Goal: Book appointment/travel/reservation

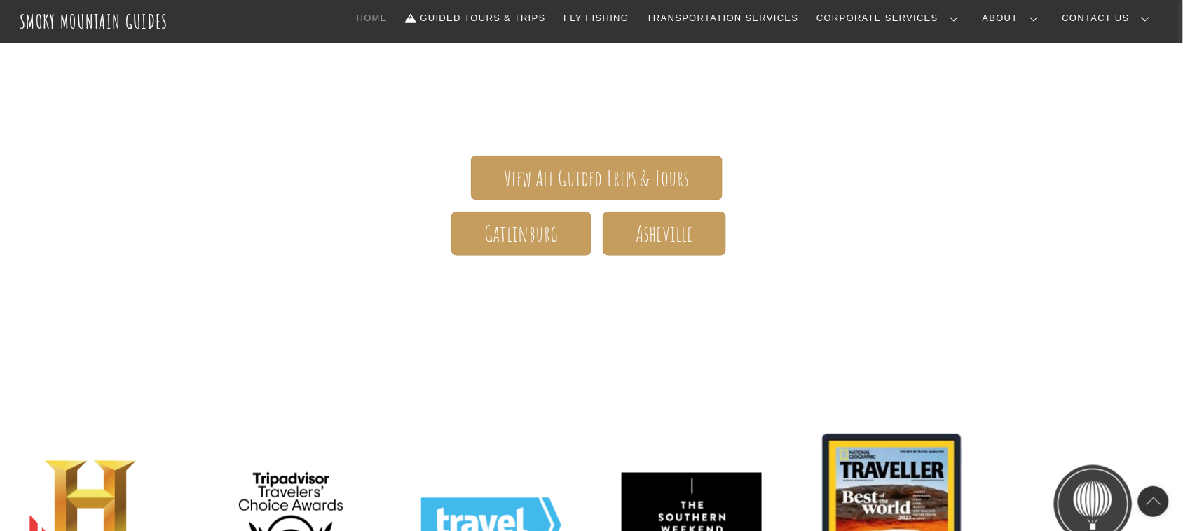
scroll to position [271, 0]
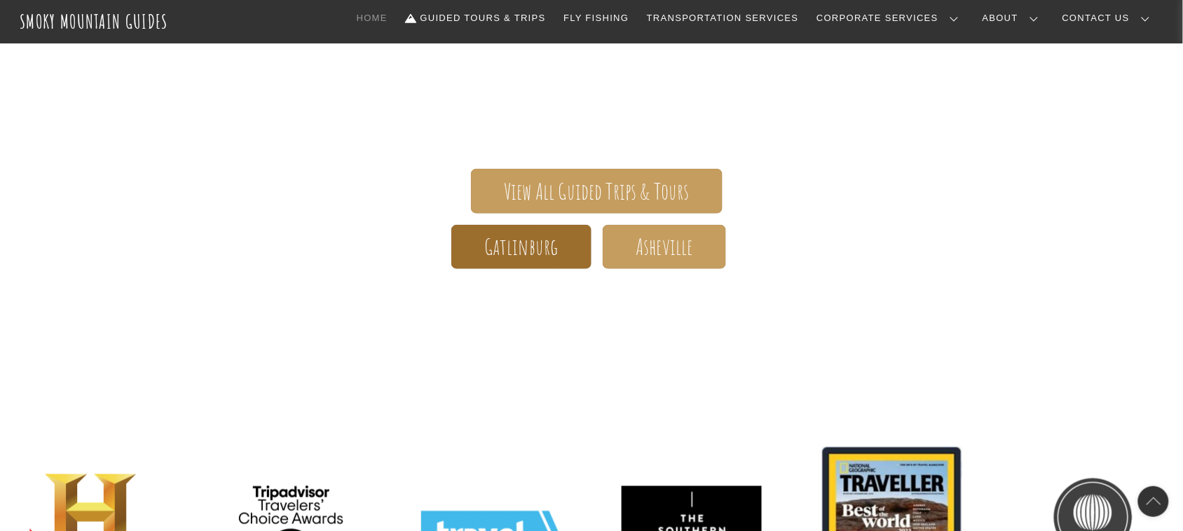
click at [552, 249] on span "Gatlinburg" at bounding box center [521, 247] width 74 height 15
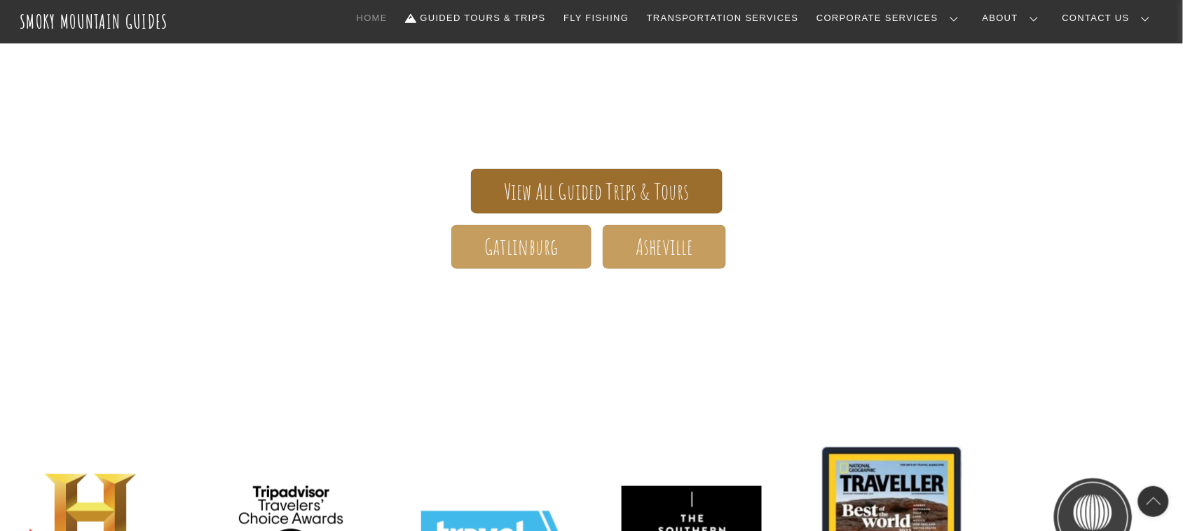
click at [604, 186] on span "View All Guided Trips & Tours" at bounding box center [597, 191] width 186 height 15
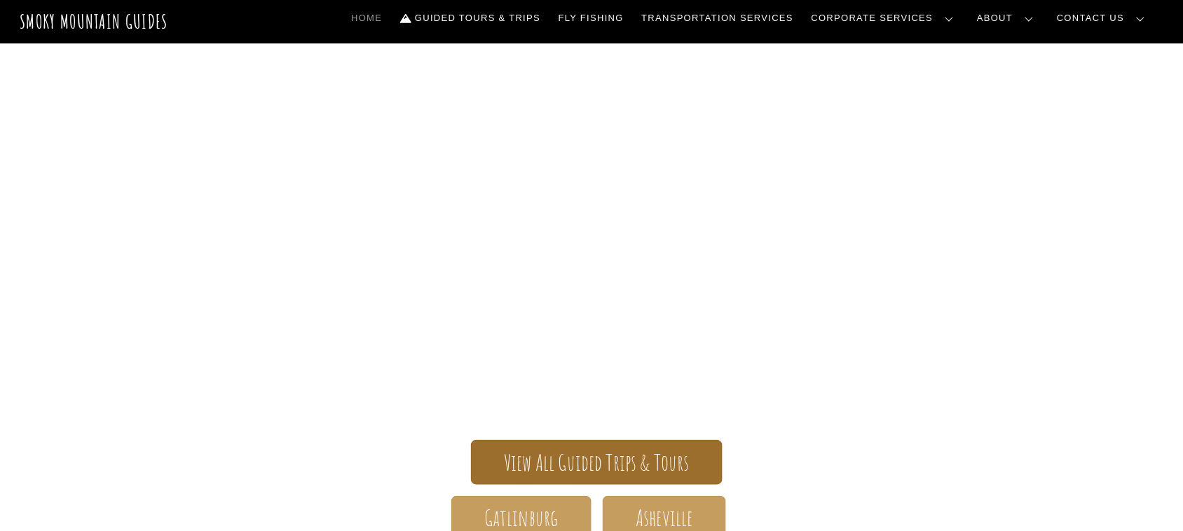
click at [628, 464] on span "View All Guided Trips & Tours" at bounding box center [597, 463] width 186 height 15
click at [664, 459] on span "View All Guided Trips & Tours" at bounding box center [597, 463] width 186 height 15
